Goal: Task Accomplishment & Management: Complete application form

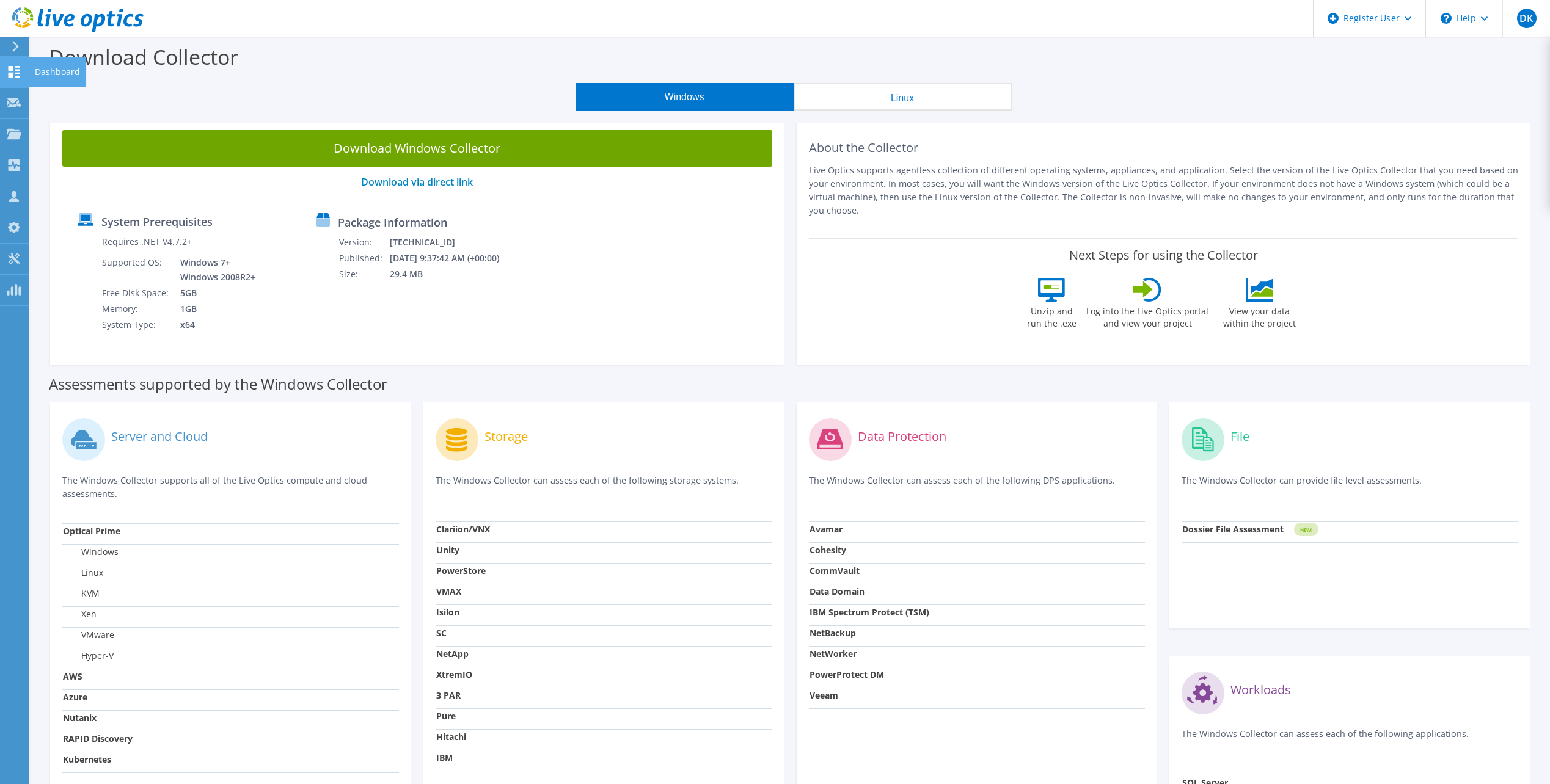
click at [17, 70] on use at bounding box center [14, 72] width 12 height 12
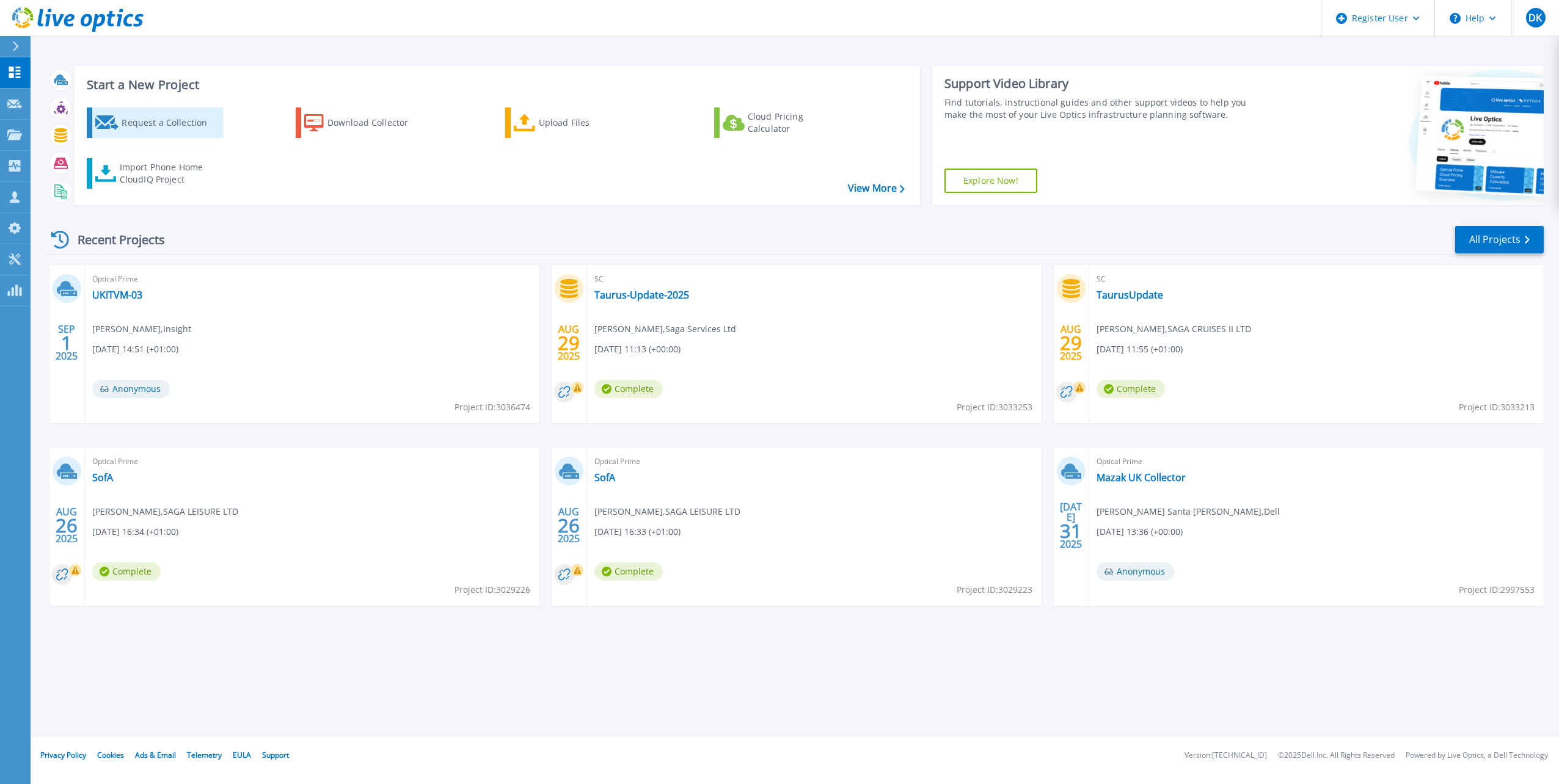
click at [181, 127] on div "Request a Collection" at bounding box center [171, 123] width 98 height 25
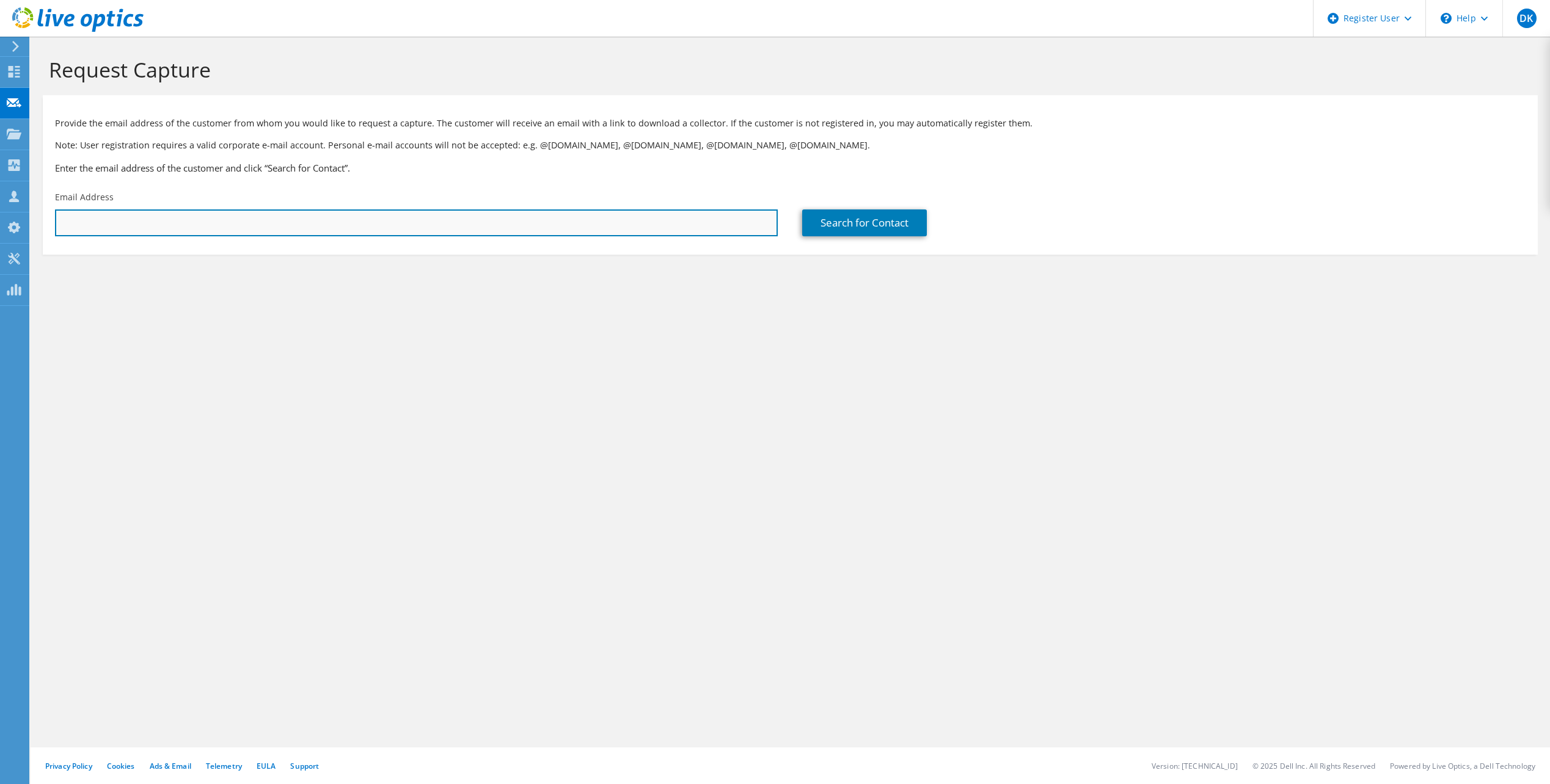
click at [410, 218] on input "text" at bounding box center [416, 223] width 723 height 27
paste input "Withers, Amanda <Amanda.Withers@computacenter.com>"
drag, startPoint x: 138, startPoint y: 222, endPoint x: -77, endPoint y: 229, distance: 215.1
click at [0, 229] on html "DK Dell User David Kehoe D.Kehoe@Dell.com Dell My Profile Log Out \n Help Explo…" at bounding box center [775, 392] width 1550 height 784
click at [261, 230] on input "Amanda.Withers@computacenter.com>" at bounding box center [416, 223] width 723 height 27
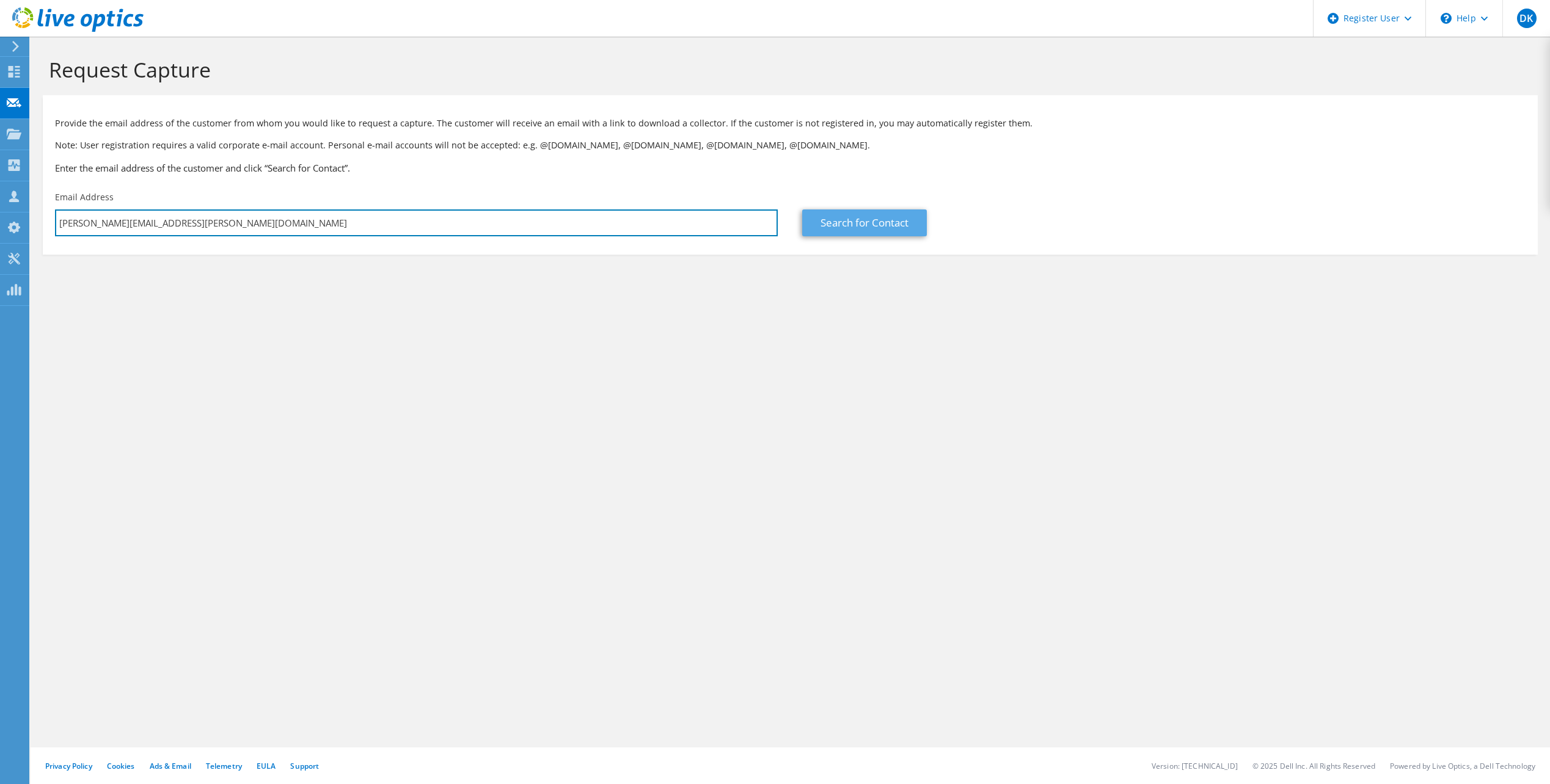
type input "Amanda.Withers@computacenter.com"
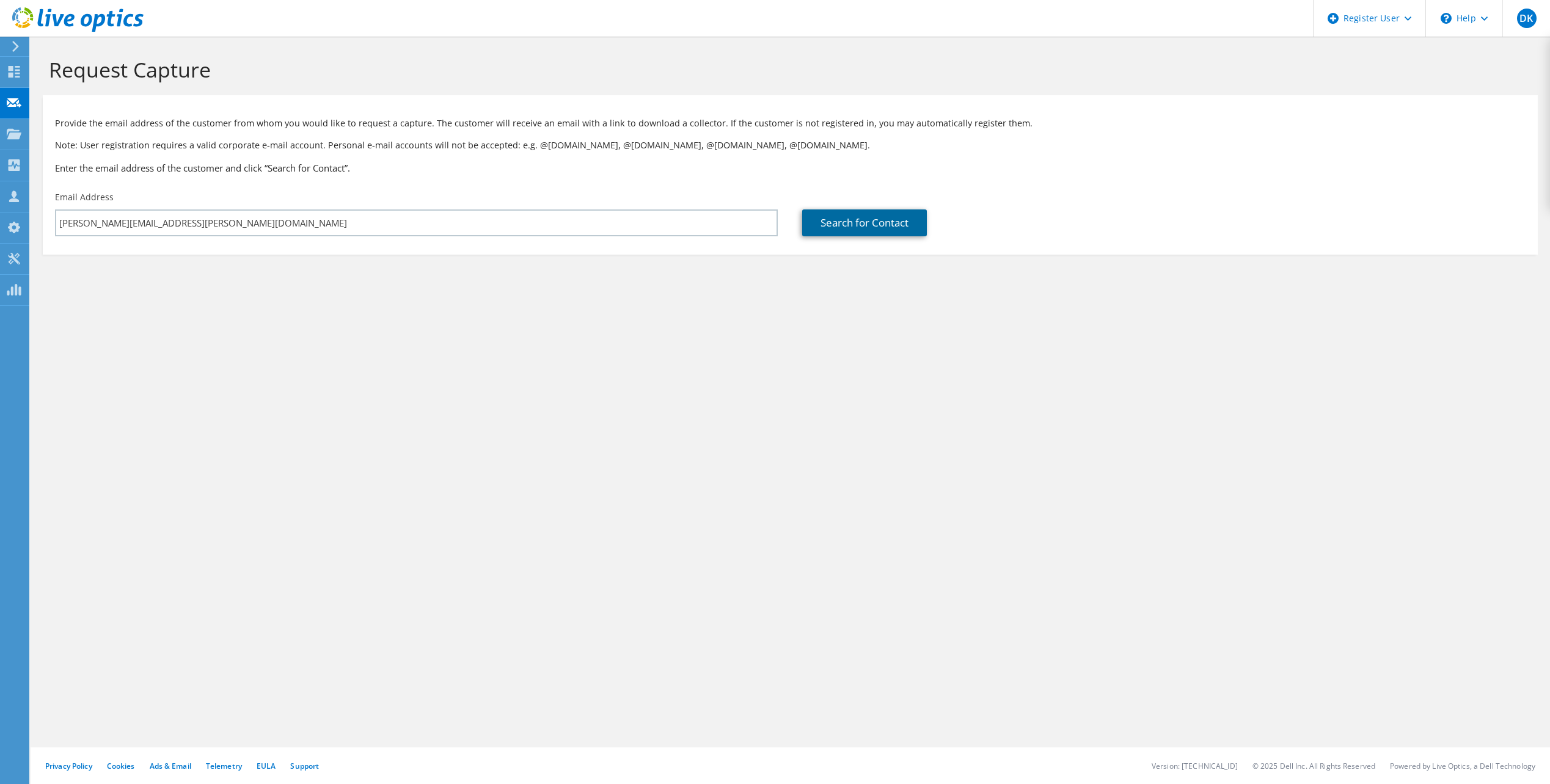
click at [856, 212] on link "Search for Contact" at bounding box center [864, 223] width 124 height 27
type input "Computacenter UK Limited-Sell To (own use only)"
type input "Amanda"
type input "Withers"
type input "United Kingdom"
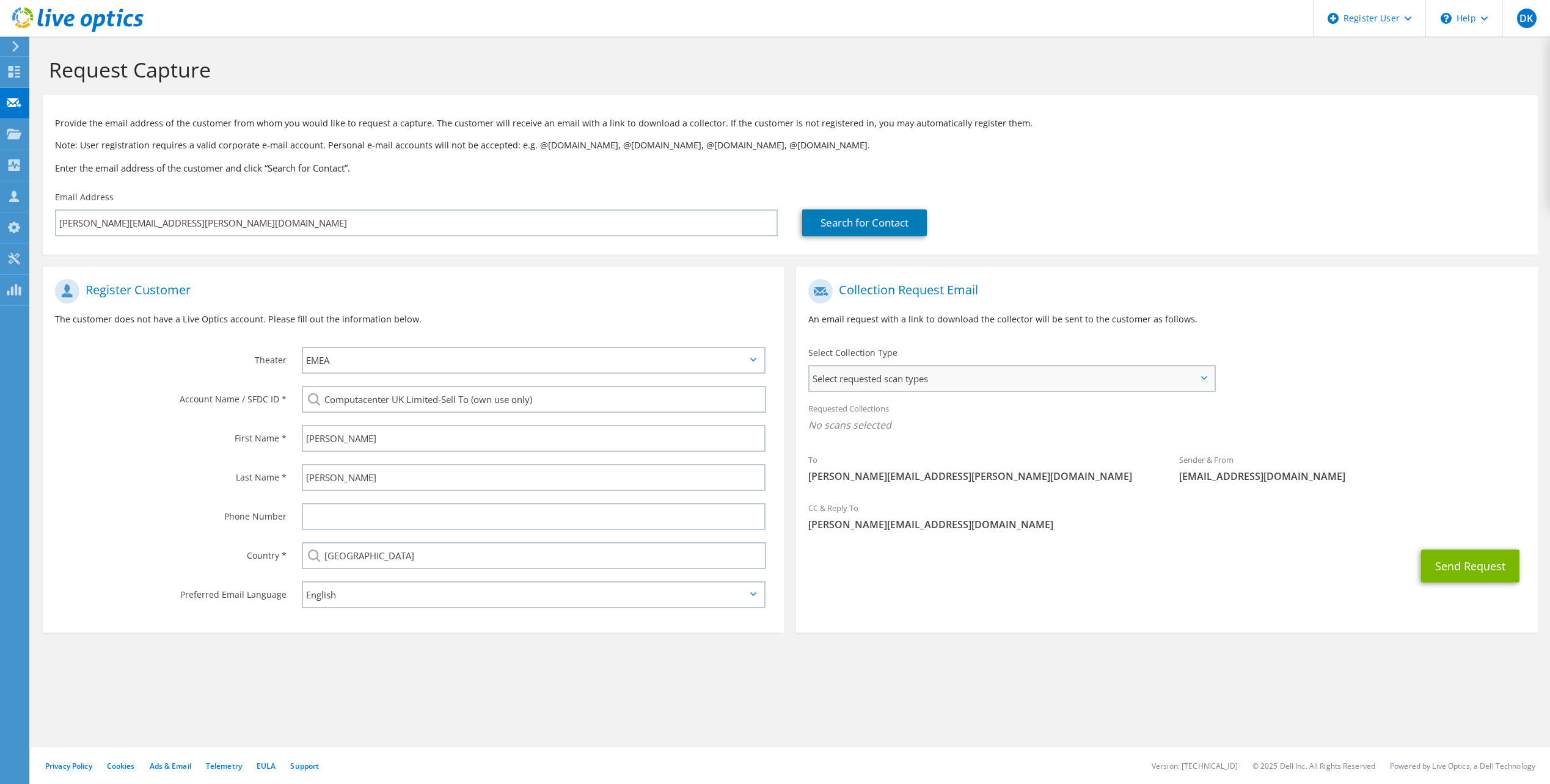
click at [956, 381] on span "Select requested scan types" at bounding box center [1011, 378] width 404 height 25
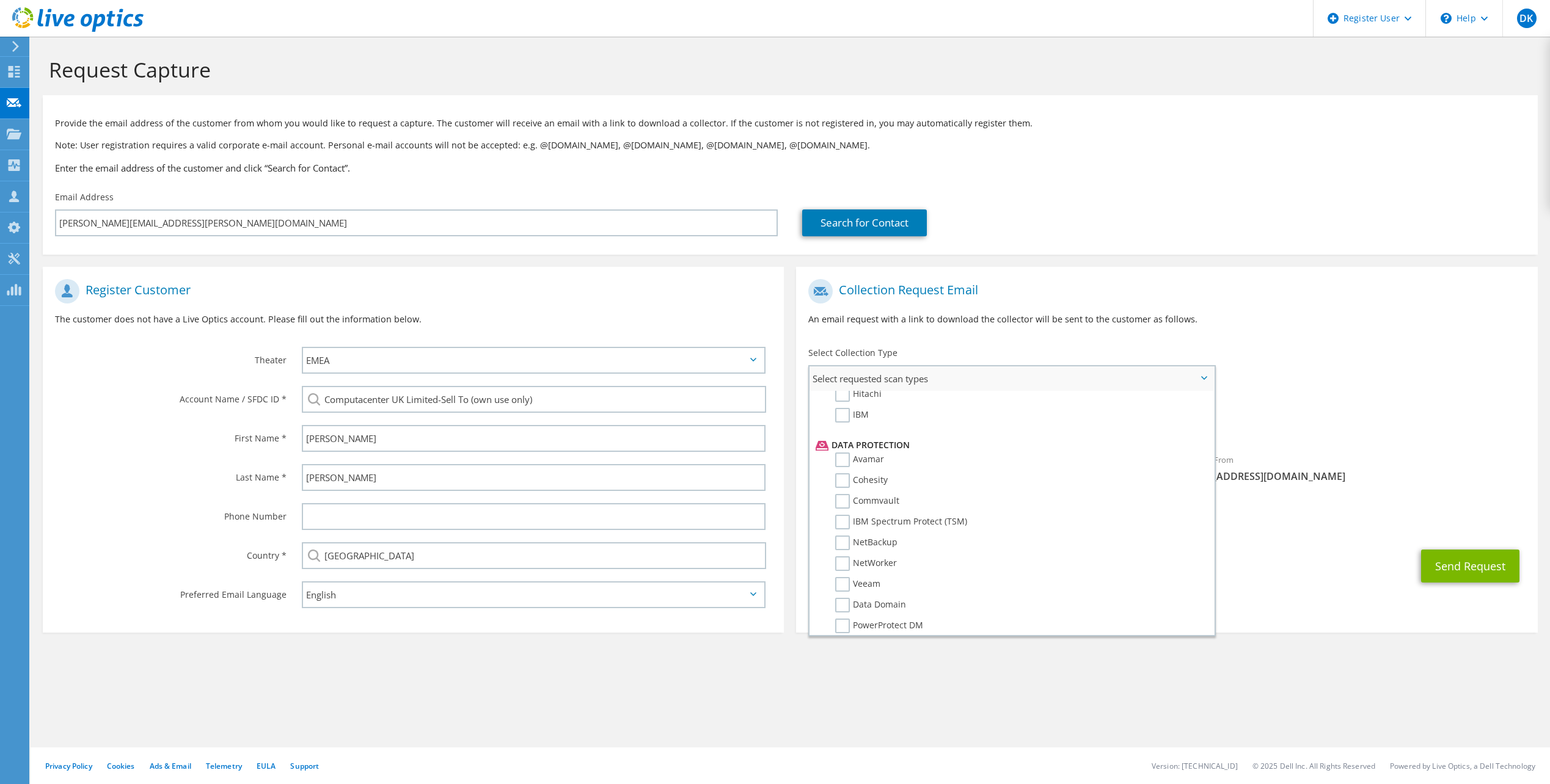
scroll to position [539, 0]
click at [862, 524] on label "Veeam" at bounding box center [857, 529] width 45 height 14
click at [0, 0] on input "Veeam" at bounding box center [0, 0] width 0 height 0
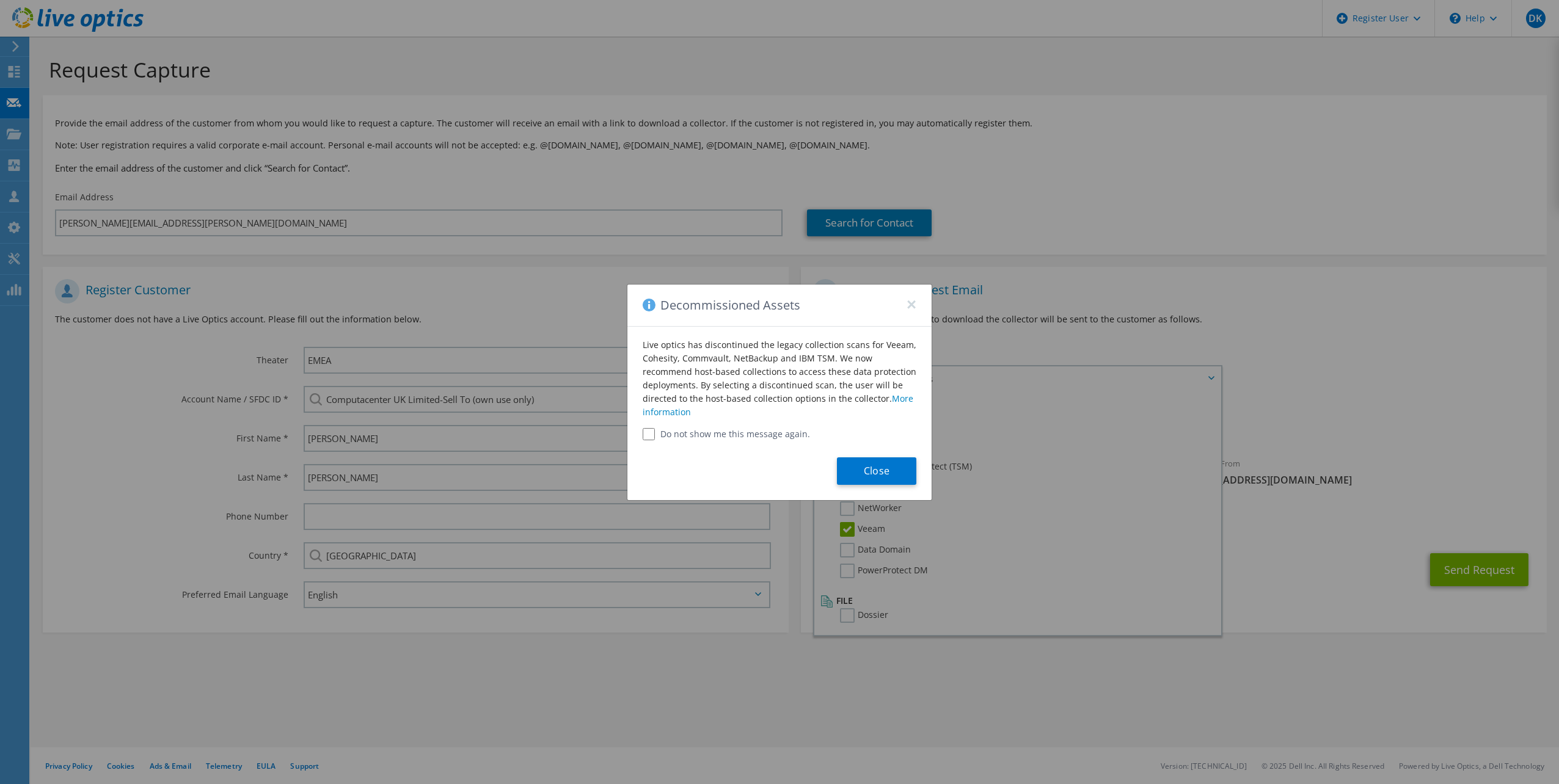
drag, startPoint x: 912, startPoint y: 303, endPoint x: 917, endPoint y: 308, distance: 7.1
click at [912, 303] on button "×" at bounding box center [912, 301] width 10 height 10
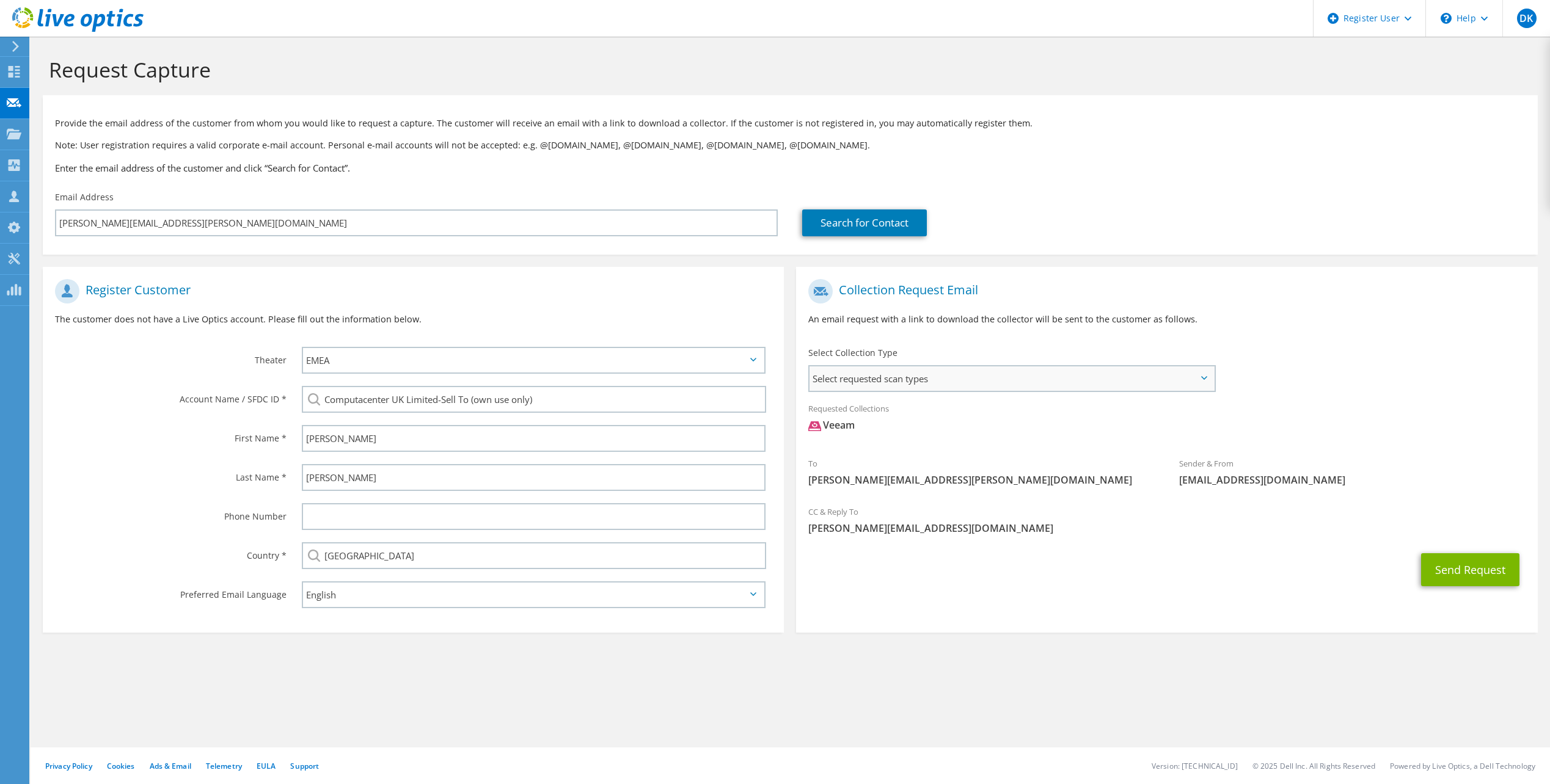
click at [1207, 382] on span "Select requested scan types" at bounding box center [1011, 378] width 404 height 25
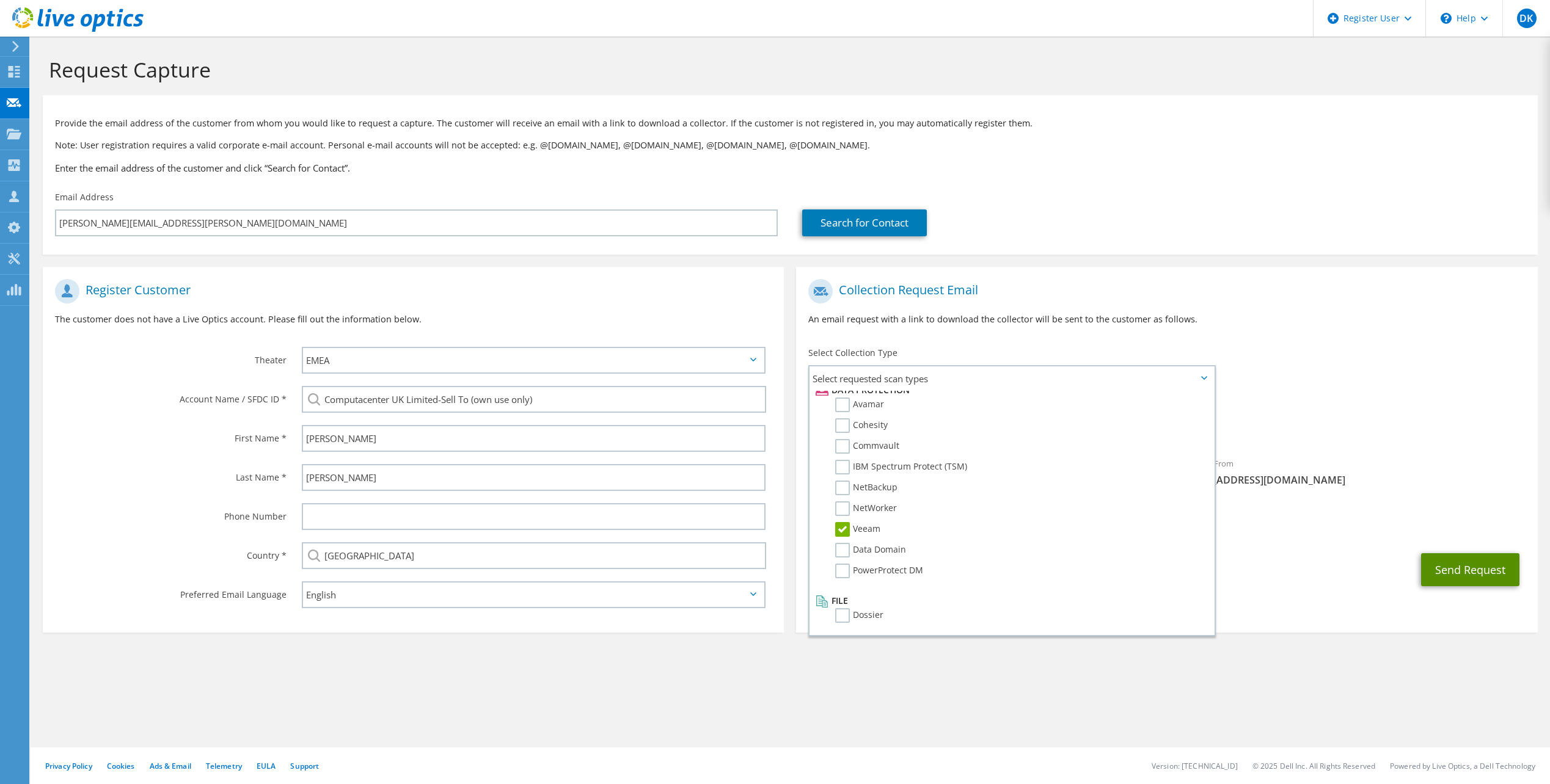
click at [1433, 573] on button "Send Request" at bounding box center [1470, 569] width 98 height 33
